Goal: Information Seeking & Learning: Learn about a topic

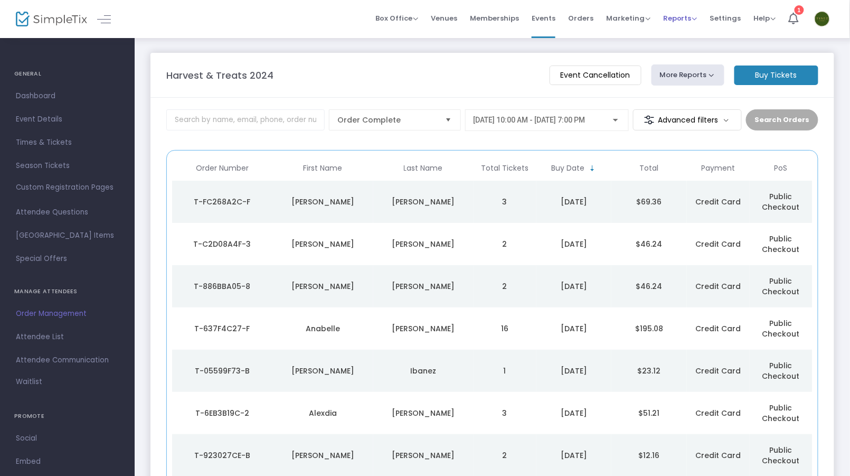
click at [678, 21] on span "Reports" at bounding box center [680, 18] width 34 height 10
click at [668, 39] on li "Analytics" at bounding box center [697, 35] width 69 height 21
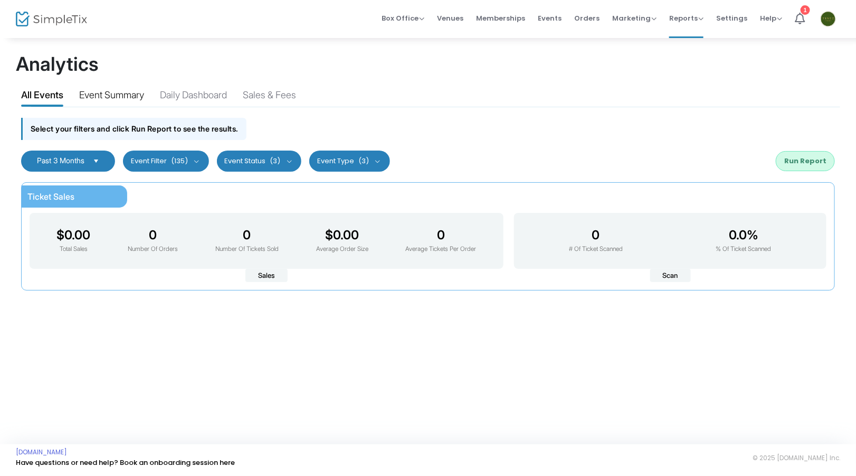
click at [121, 105] on div "Event Summary" at bounding box center [111, 97] width 65 height 18
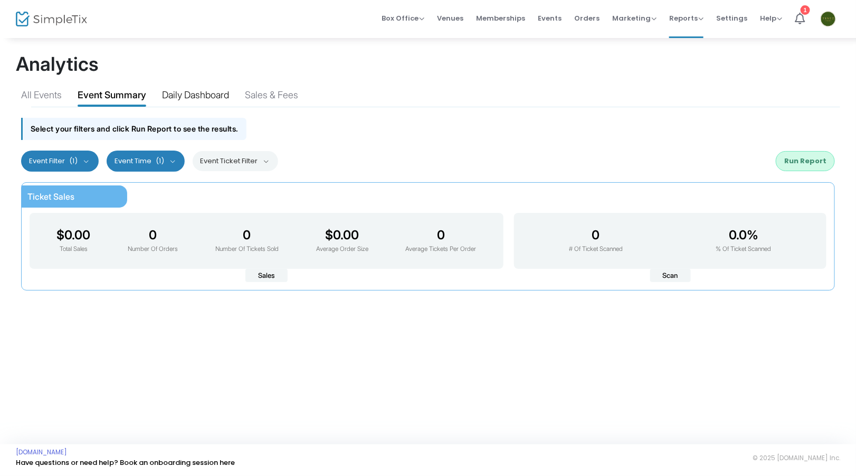
click at [178, 99] on div "Daily Dashboard" at bounding box center [195, 97] width 67 height 18
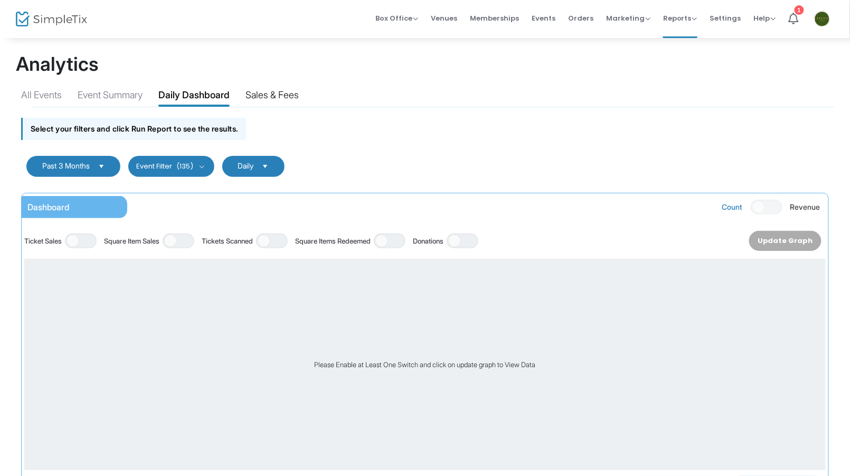
click at [271, 103] on div "Sales & Fees" at bounding box center [272, 97] width 53 height 18
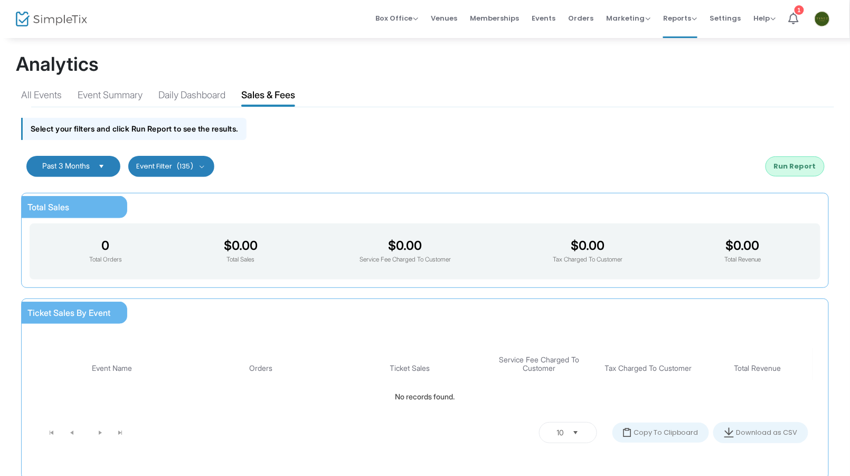
click at [110, 163] on span "Select" at bounding box center [101, 165] width 17 height 17
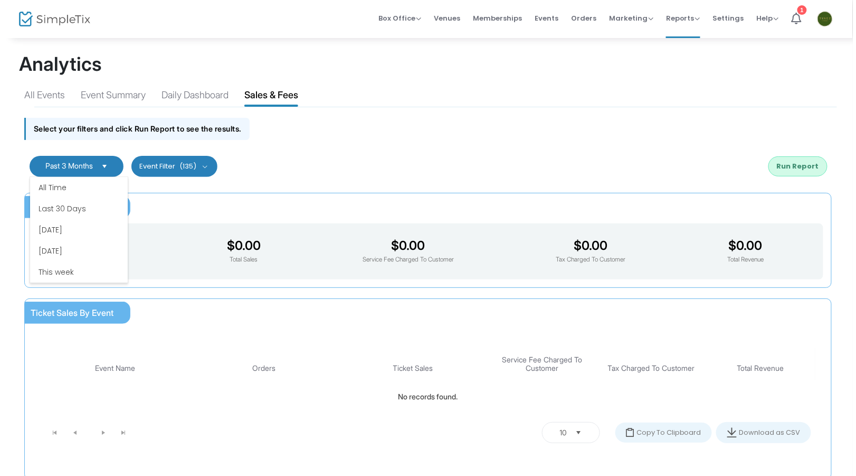
scroll to position [63, 0]
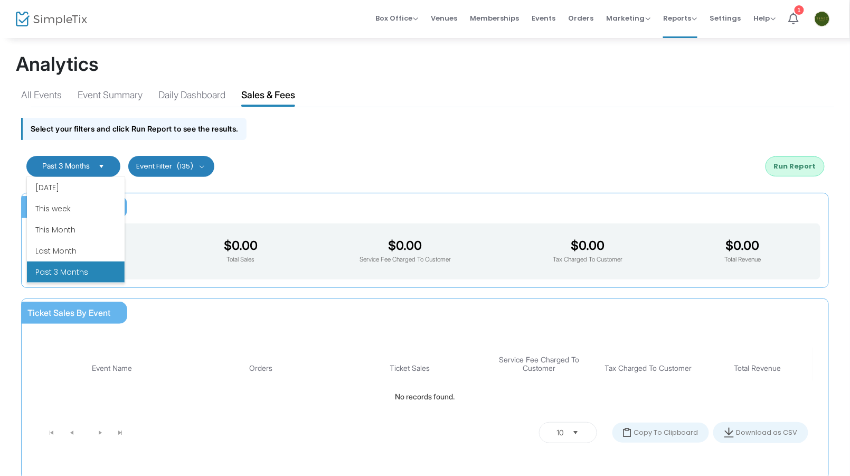
click at [109, 162] on span "Select" at bounding box center [101, 165] width 17 height 17
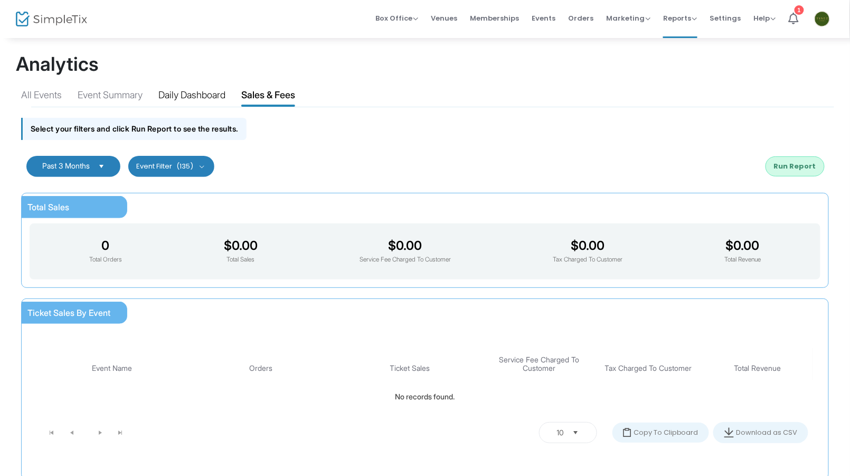
click at [209, 102] on div "Daily Dashboard" at bounding box center [191, 97] width 67 height 18
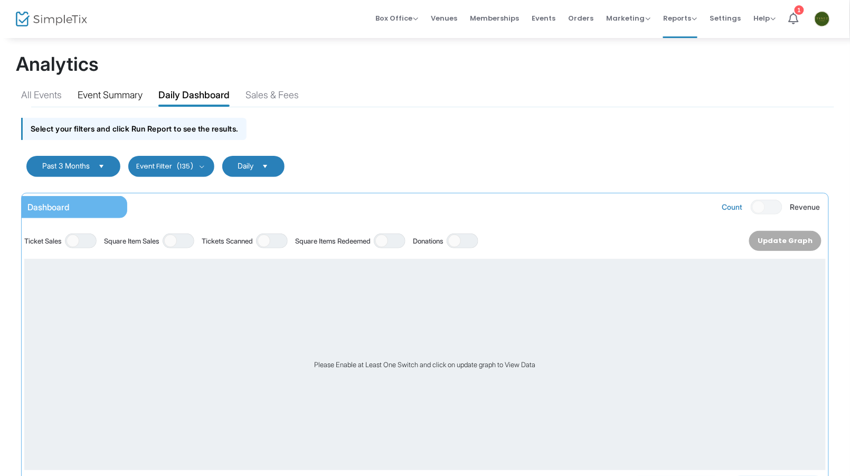
click at [106, 99] on div "Event Summary" at bounding box center [110, 97] width 65 height 18
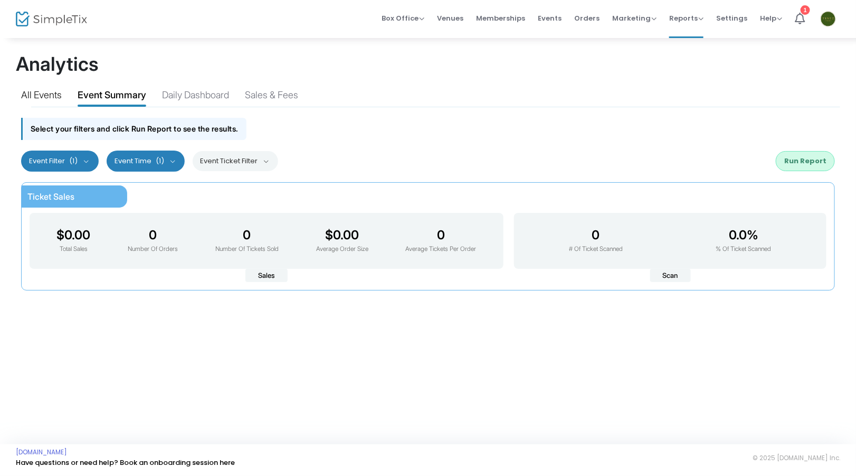
click at [43, 100] on div "All Events" at bounding box center [41, 97] width 41 height 18
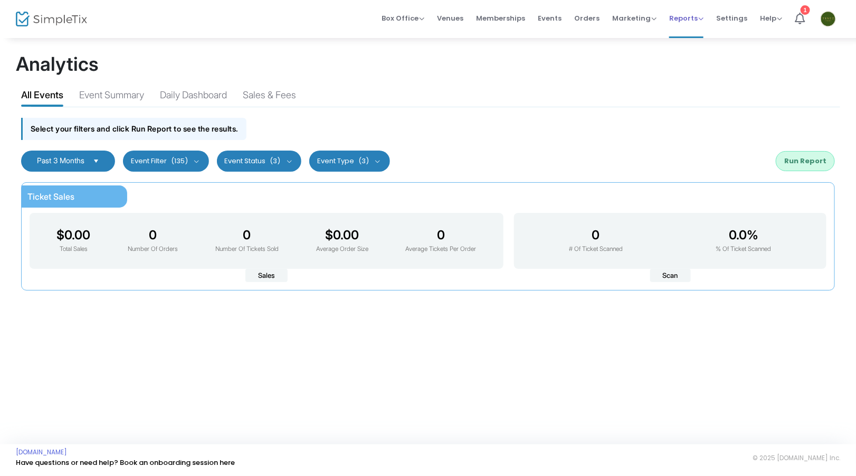
click at [682, 26] on span "Reports Analytics Sales Reports Download" at bounding box center [686, 18] width 34 height 27
click at [701, 17] on span "Reports" at bounding box center [686, 18] width 34 height 10
click at [707, 55] on li "Sales Reports" at bounding box center [703, 56] width 69 height 21
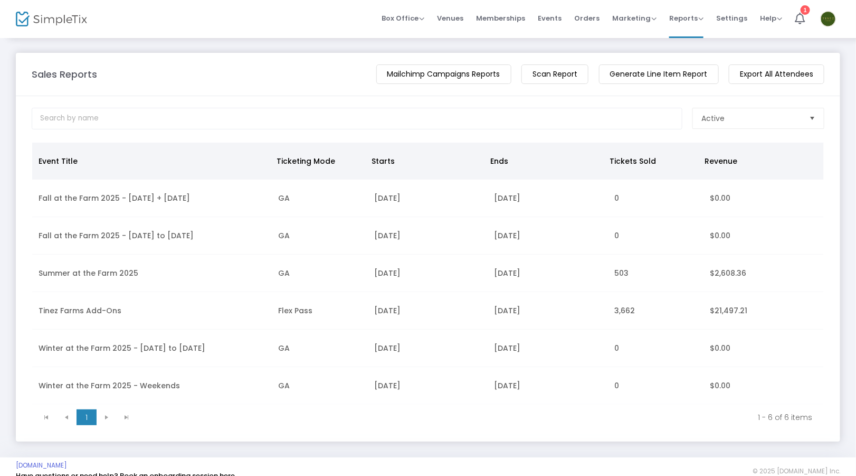
click at [690, 26] on span "Reports Analytics Sales Reports Download" at bounding box center [686, 18] width 34 height 27
click at [721, 30] on span "Settings" at bounding box center [731, 18] width 31 height 27
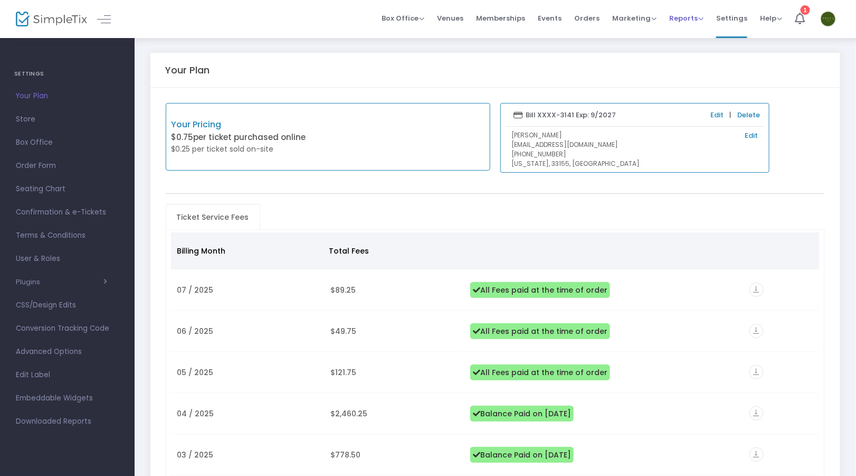
click at [698, 23] on span "Reports" at bounding box center [686, 18] width 34 height 10
click at [702, 43] on li "Analytics" at bounding box center [703, 35] width 69 height 21
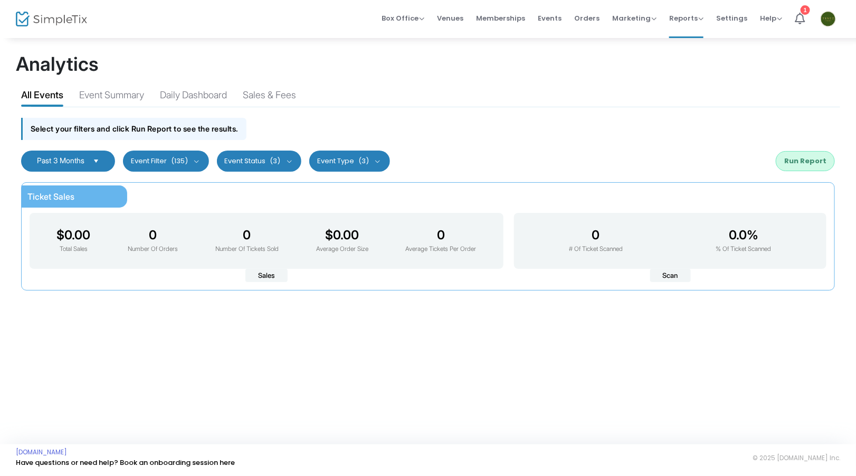
click at [357, 157] on button "Event Type (3)" at bounding box center [349, 160] width 81 height 21
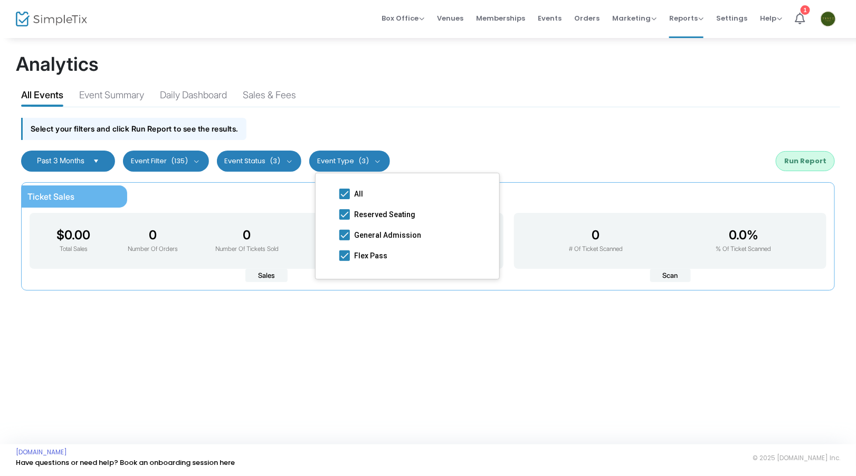
click at [357, 157] on button "Event Type (3)" at bounding box center [349, 160] width 81 height 21
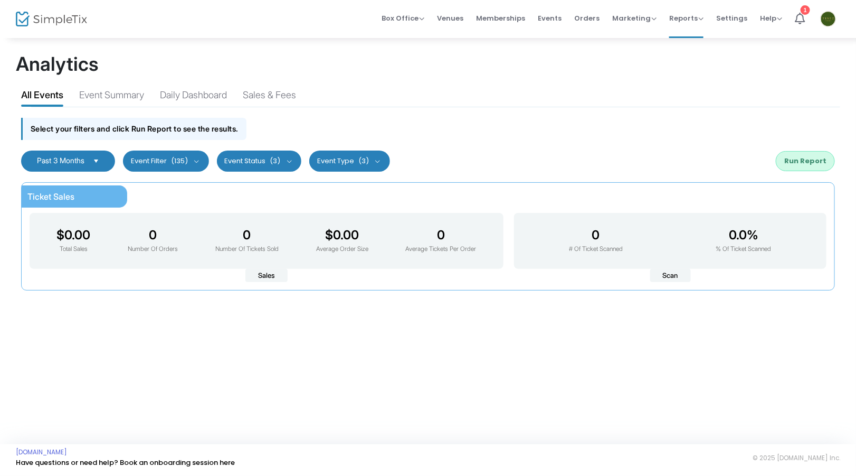
click at [287, 167] on button "Event Status (3)" at bounding box center [259, 160] width 85 height 21
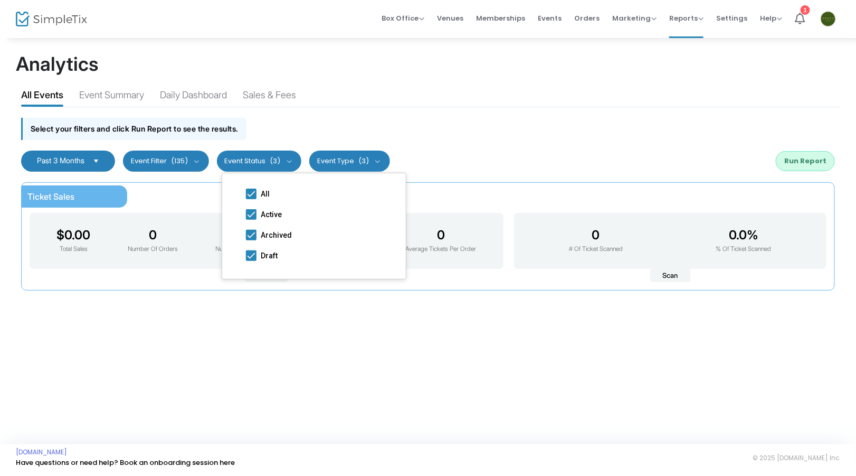
click at [287, 167] on button "Event Status (3)" at bounding box center [259, 160] width 85 height 21
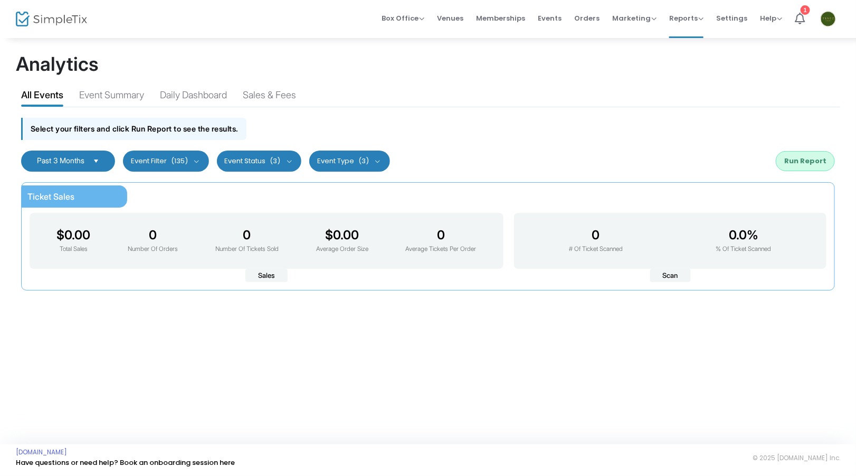
click at [134, 170] on button "Event Filter (135)" at bounding box center [166, 160] width 86 height 21
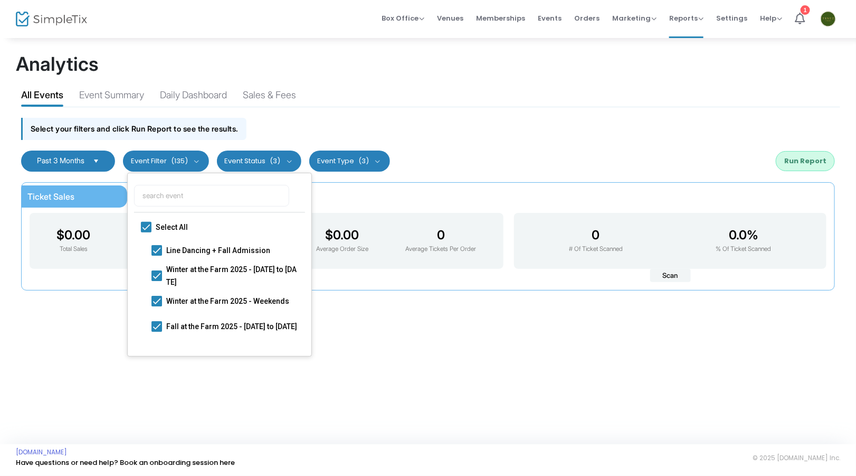
click at [105, 164] on span "Select" at bounding box center [96, 160] width 17 height 17
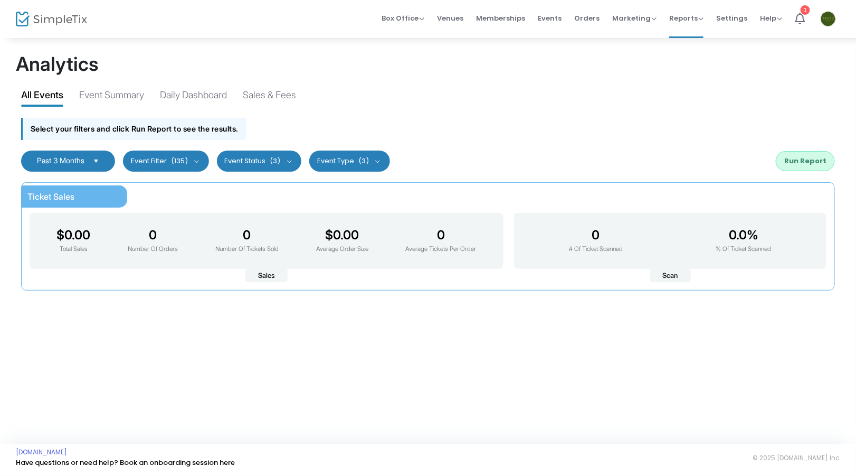
click at [105, 164] on span "Select" at bounding box center [96, 160] width 17 height 17
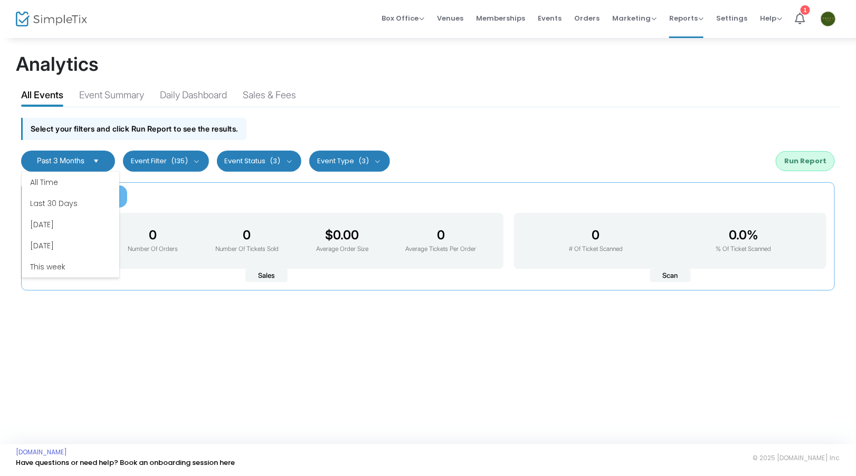
scroll to position [127, 0]
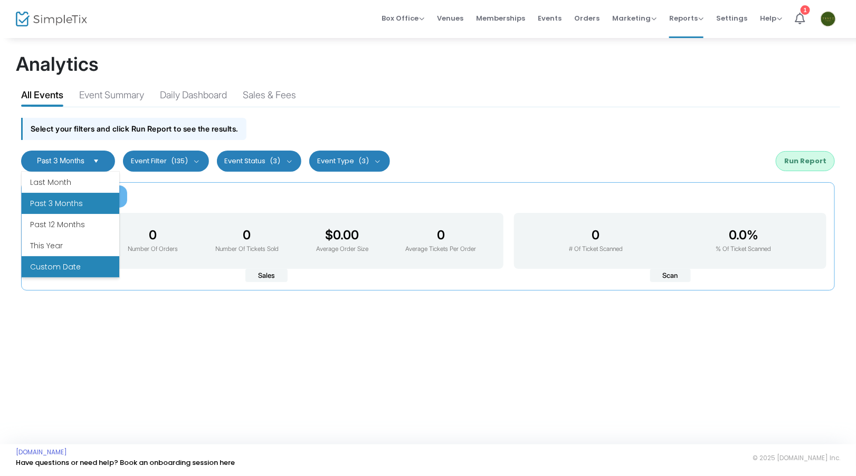
click at [60, 273] on li "Custom Date" at bounding box center [71, 266] width 98 height 21
